Goal: Understand process/instructions

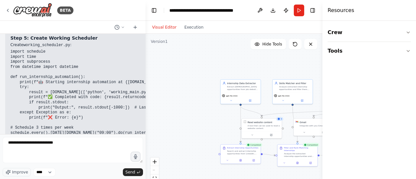
type textarea "**********"
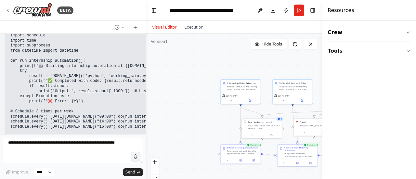
scroll to position [4880, 0]
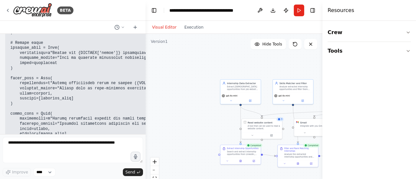
click at [342, 10] on h4 "Resources" at bounding box center [341, 11] width 27 height 8
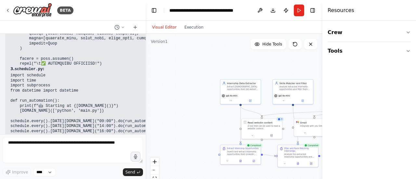
scroll to position [5821, 0]
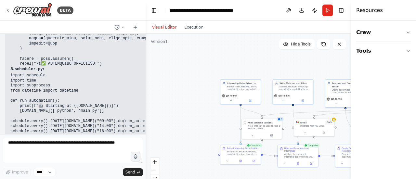
drag, startPoint x: 323, startPoint y: 66, endPoint x: 392, endPoint y: 62, distance: 69.1
click at [392, 62] on div "Resources Crew Tools" at bounding box center [383, 89] width 65 height 179
drag, startPoint x: 351, startPoint y: 67, endPoint x: 360, endPoint y: 66, distance: 9.1
click at [360, 66] on div "Resources Crew Tools" at bounding box center [383, 89] width 65 height 179
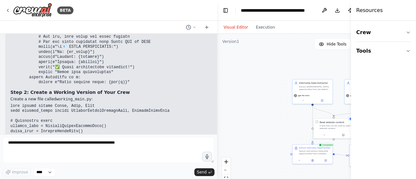
scroll to position [3886, 0]
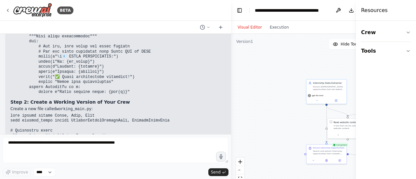
drag, startPoint x: 144, startPoint y: 72, endPoint x: 280, endPoint y: 82, distance: 135.7
click at [280, 82] on div "BETA i want to create an agent which should help my day to day task of applying…" at bounding box center [208, 89] width 416 height 179
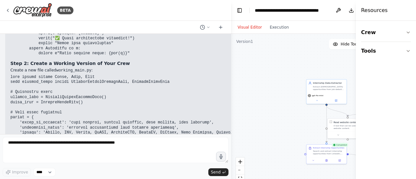
scroll to position [3926, 0]
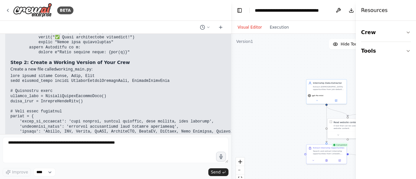
drag, startPoint x: 117, startPoint y: 84, endPoint x: 85, endPoint y: 79, distance: 32.5
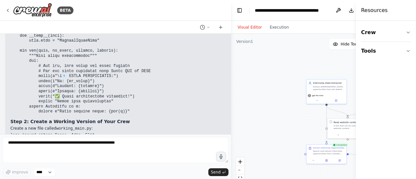
scroll to position [3931, 0]
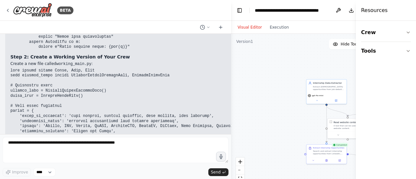
drag, startPoint x: 85, startPoint y: 79, endPoint x: 62, endPoint y: 81, distance: 22.2
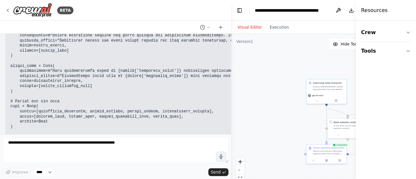
scroll to position [4286, 0]
drag, startPoint x: 66, startPoint y: 42, endPoint x: 46, endPoint y: 82, distance: 45.2
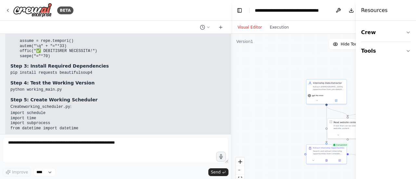
scroll to position [4421, 0]
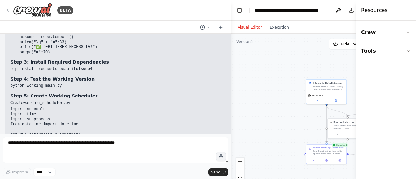
click at [47, 107] on code "import schedule import time import subprocess from datetime import datetime def…" at bounding box center [119, 172] width 218 height 131
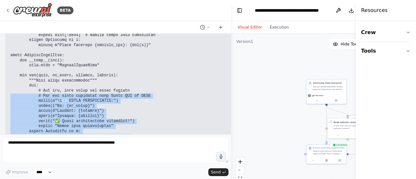
scroll to position [3836, 0]
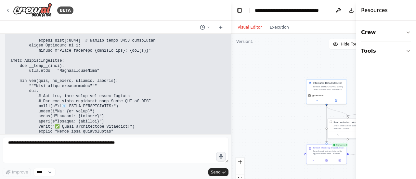
drag, startPoint x: 48, startPoint y: 125, endPoint x: 9, endPoint y: 107, distance: 43.1
copy code "from crewai import Agent, Task, Crew from working_tools import WorkingScrapeWeb…"
click at [136, 156] on p "Create a new file called working_main.py :" at bounding box center [357, 159] width 694 height 6
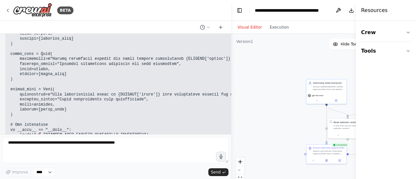
scroll to position [5479, 0]
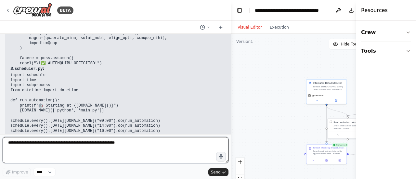
click at [75, 143] on textarea at bounding box center [116, 150] width 226 height 26
type textarea "**********"
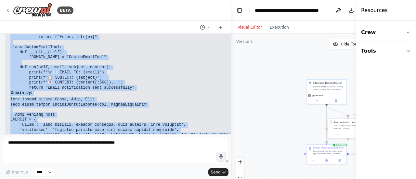
scroll to position [4966, 0]
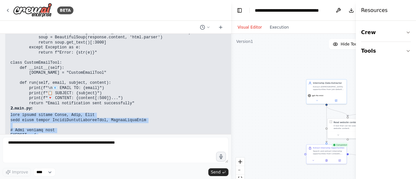
drag, startPoint x: 97, startPoint y: 120, endPoint x: 8, endPoint y: 52, distance: 112.6
copy code "from crewai import Agent, Task, Crew from tools import CustomScrapeWebsiteTool,…"
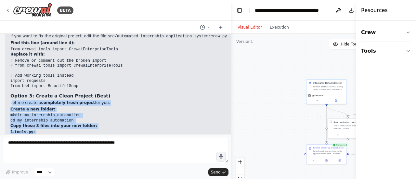
scroll to position [4793, 0]
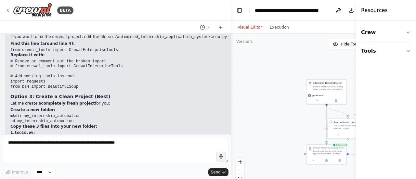
drag, startPoint x: 127, startPoint y: 97, endPoint x: 8, endPoint y: 75, distance: 121.5
copy code "import requests from bs4 import BeautifulSoup import json class CustomScrapeWeb…"
click at [103, 130] on p "1. tools.py :" at bounding box center [195, 133] width 370 height 6
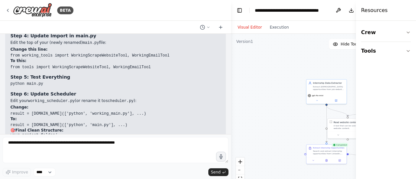
scroll to position [5782, 0]
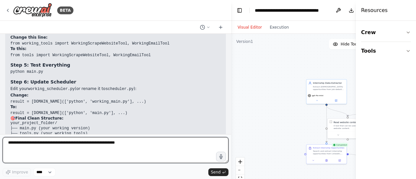
click at [55, 149] on textarea at bounding box center [116, 150] width 226 height 26
paste textarea "**********"
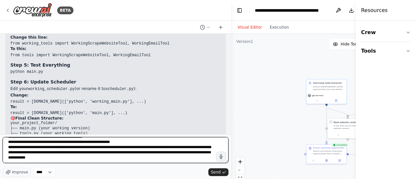
scroll to position [45, 0]
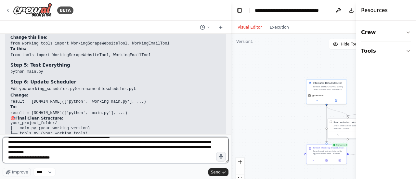
type textarea "**********"
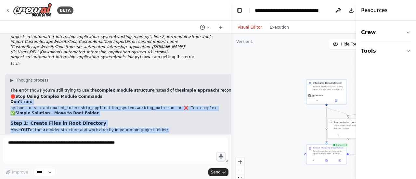
scroll to position [5972, 0]
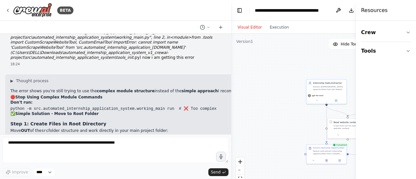
drag, startPoint x: 109, startPoint y: 105, endPoint x: 7, endPoint y: 96, distance: 102.2
copy code "import requests from bs4 import BeautifulSoup class CustomScrapeWebsiteTool: de…"
click at [102, 157] on p "Create tools.py (in the root folder):" at bounding box center [191, 160] width 363 height 6
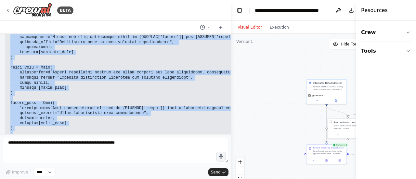
scroll to position [6562, 0]
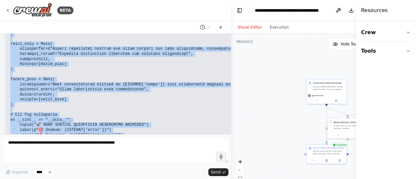
drag, startPoint x: 11, startPoint y: 77, endPoint x: 126, endPoint y: 128, distance: 126.1
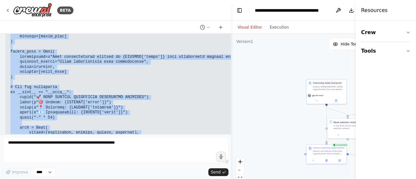
scroll to position [6589, 0]
copy code "from crewai import Agent, Task, Crew from tools import CustomScrapeWebsiteTool,…"
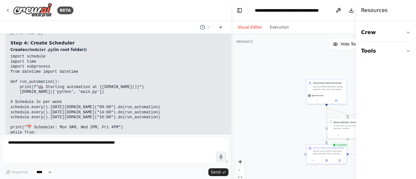
scroll to position [6758, 0]
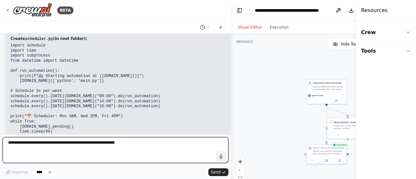
click at [105, 145] on textarea at bounding box center [116, 150] width 226 height 26
paste textarea "**********"
type textarea "**********"
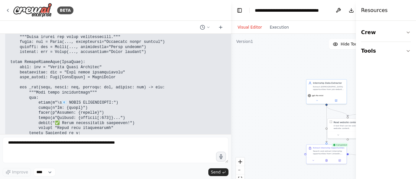
scroll to position [7233, 0]
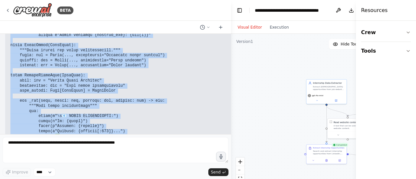
drag, startPoint x: 11, startPoint y: 70, endPoint x: 128, endPoint y: 74, distance: 117.5
click at [128, 74] on pre at bounding box center [276, -1] width 532 height 309
copy code "from [DOMAIN_NAME] import BaseTool from typing import Type from pydantic import…"
click at [128, 74] on pre at bounding box center [276, -1] width 532 height 309
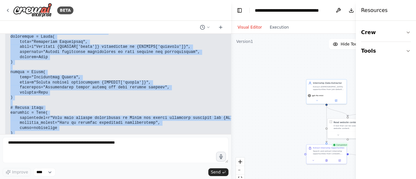
scroll to position [7958, 0]
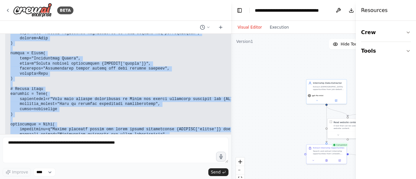
drag, startPoint x: 9, startPoint y: 70, endPoint x: 137, endPoint y: 113, distance: 134.6
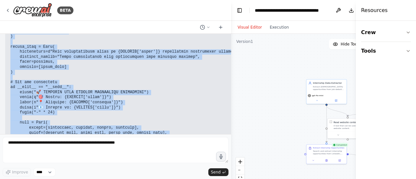
scroll to position [7712, 0]
click at [130, 169] on h3 "Step 3: Test the Fixed Version" at bounding box center [276, 172] width 532 height 7
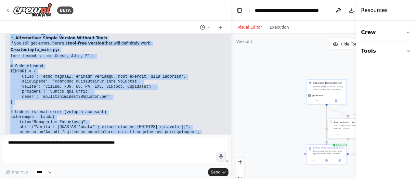
scroll to position [7958, 0]
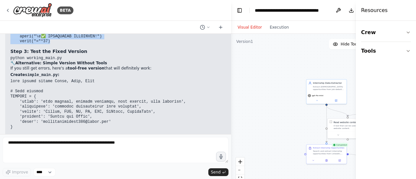
drag, startPoint x: 50, startPoint y: 113, endPoint x: 12, endPoint y: 27, distance: 93.5
click at [12, 27] on div "BETA i want to create an agent which should help my day to day task of applying…" at bounding box center [115, 89] width 231 height 179
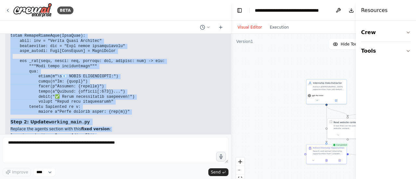
scroll to position [7231, 0]
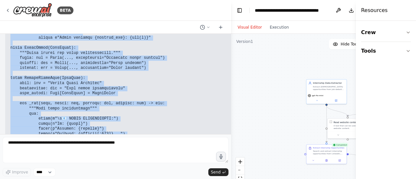
click at [95, 161] on h3 "Step 2: Update working_main.py" at bounding box center [276, 164] width 532 height 7
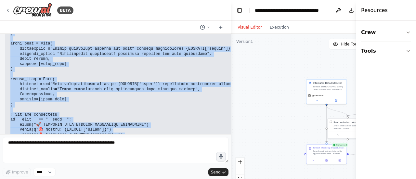
scroll to position [7680, 0]
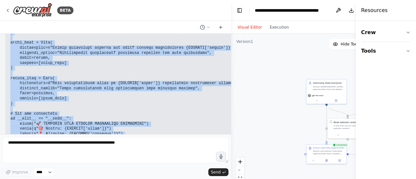
drag, startPoint x: 11, startPoint y: 101, endPoint x: 57, endPoint y: 119, distance: 49.5
copy code "from crewai import Agent, Task, Crew from working_tools import CustomScrapeWebs…"
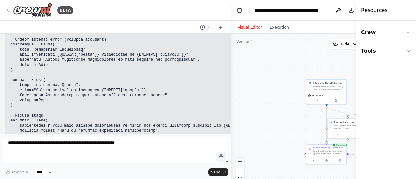
scroll to position [7958, 0]
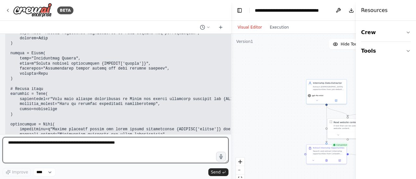
click at [53, 150] on textarea at bounding box center [116, 150] width 226 height 26
paste textarea "**********"
type textarea "**********"
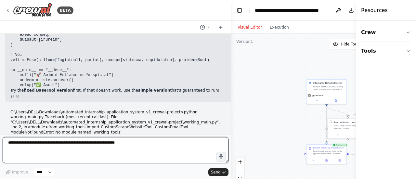
scroll to position [8067, 0]
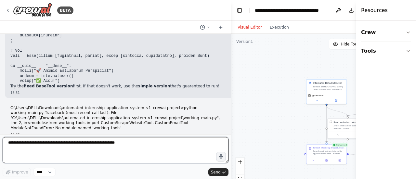
click at [92, 149] on textarea at bounding box center [116, 150] width 226 height 26
type textarea "**********"
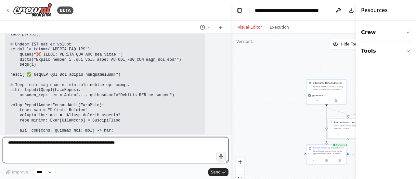
scroll to position [9529, 0]
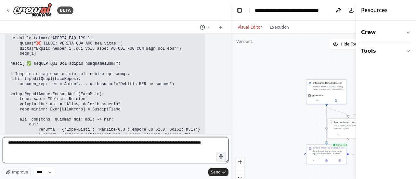
type textarea "**********"
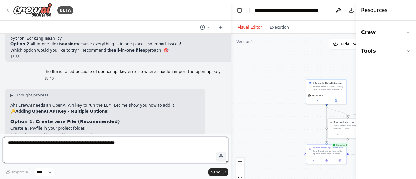
scroll to position [9134, 0]
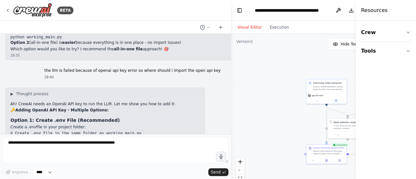
drag, startPoint x: 78, startPoint y: 97, endPoint x: 7, endPoint y: 98, distance: 70.9
copy code "from dotenv import load_dotenv"
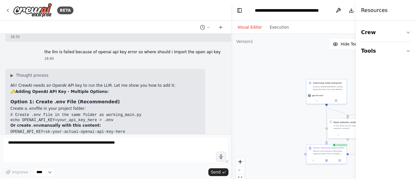
drag, startPoint x: 39, startPoint y: 93, endPoint x: 8, endPoint y: 92, distance: 30.9
copy code "load_dotenv()"
click at [116, 154] on pre "import os from dotenv import load_dotenv # Load environment variables load_dote…" at bounding box center [105, 177] width 190 height 46
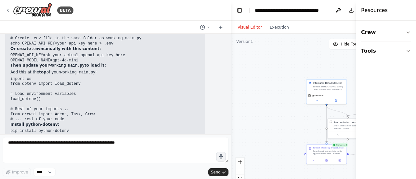
scroll to position [9202, 0]
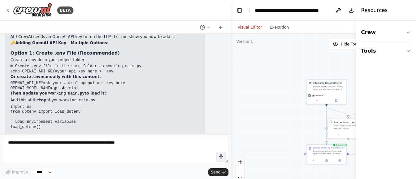
drag, startPoint x: 65, startPoint y: 75, endPoint x: 6, endPoint y: 78, distance: 59.3
copy code "pip install python-dotenv"
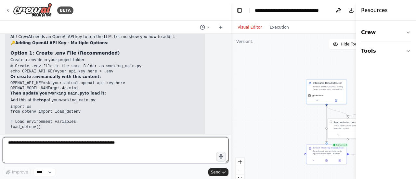
click at [97, 145] on textarea at bounding box center [116, 150] width 226 height 26
paste textarea "**********"
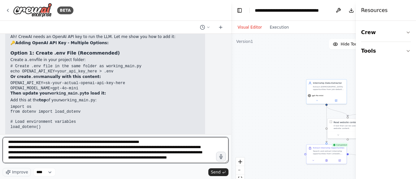
scroll to position [8, 0]
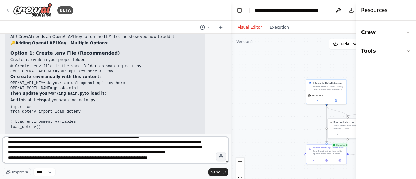
type textarea "**********"
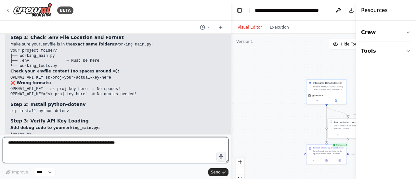
scroll to position [10536, 0]
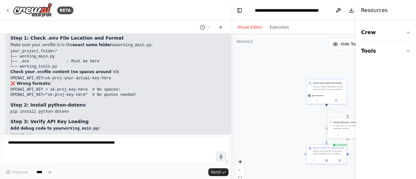
drag, startPoint x: 94, startPoint y: 74, endPoint x: 6, endPoint y: 79, distance: 88.3
click at [89, 133] on code "import os from dotenv import load_dotenv # Load .env file load_dotenv() # Debug…" at bounding box center [125, 181] width 230 height 96
drag, startPoint x: 89, startPoint y: 76, endPoint x: 5, endPoint y: 76, distance: 84.6
click at [5, 76] on div "i want to create an agent which should help my day to day task of applying onli…" at bounding box center [115, 84] width 231 height 101
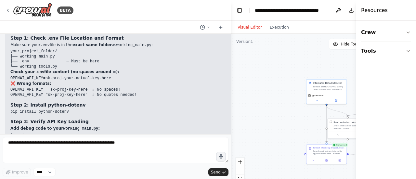
click at [106, 133] on pre "import os from dotenv import load_dotenv # Load .env file load_dotenv() # Debug…" at bounding box center [125, 181] width 230 height 96
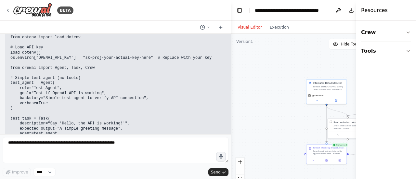
scroll to position [10917, 0]
